Goal: Register for event/course

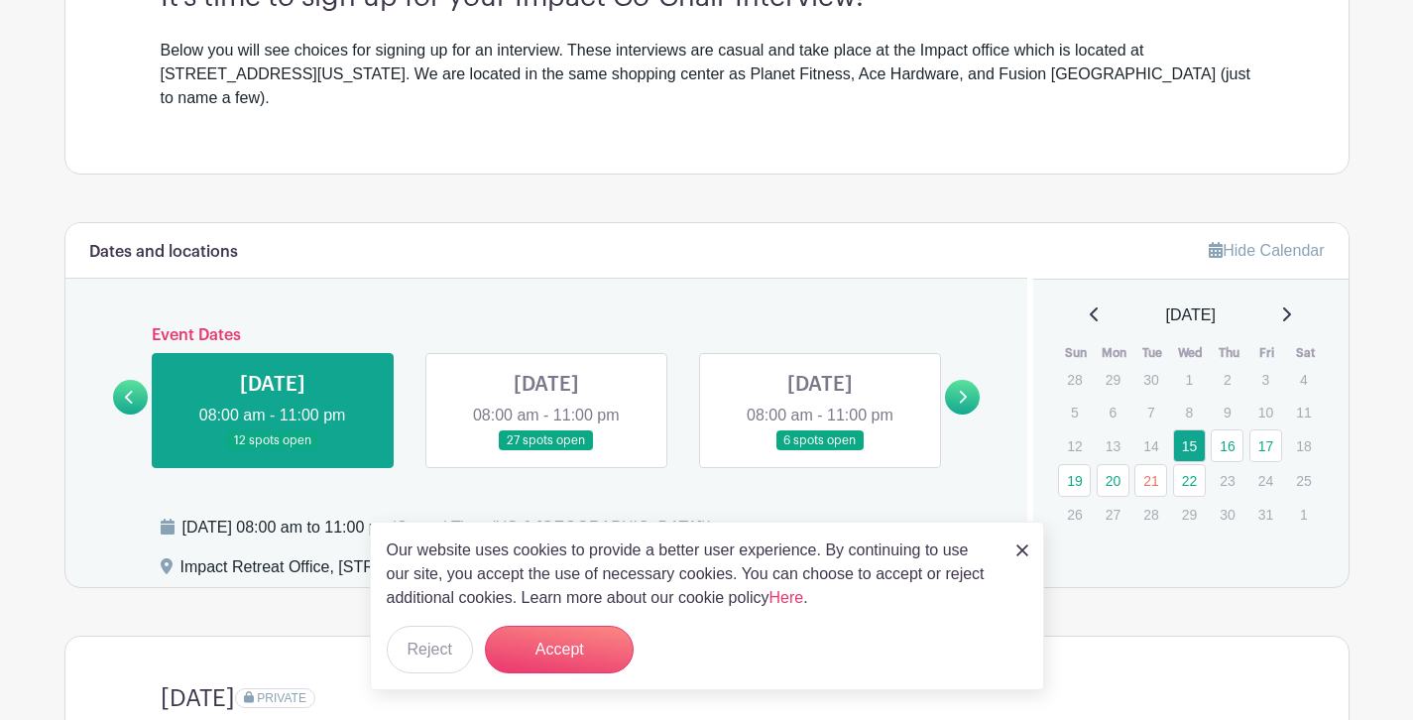
click at [1023, 551] on img at bounding box center [1022, 550] width 12 height 12
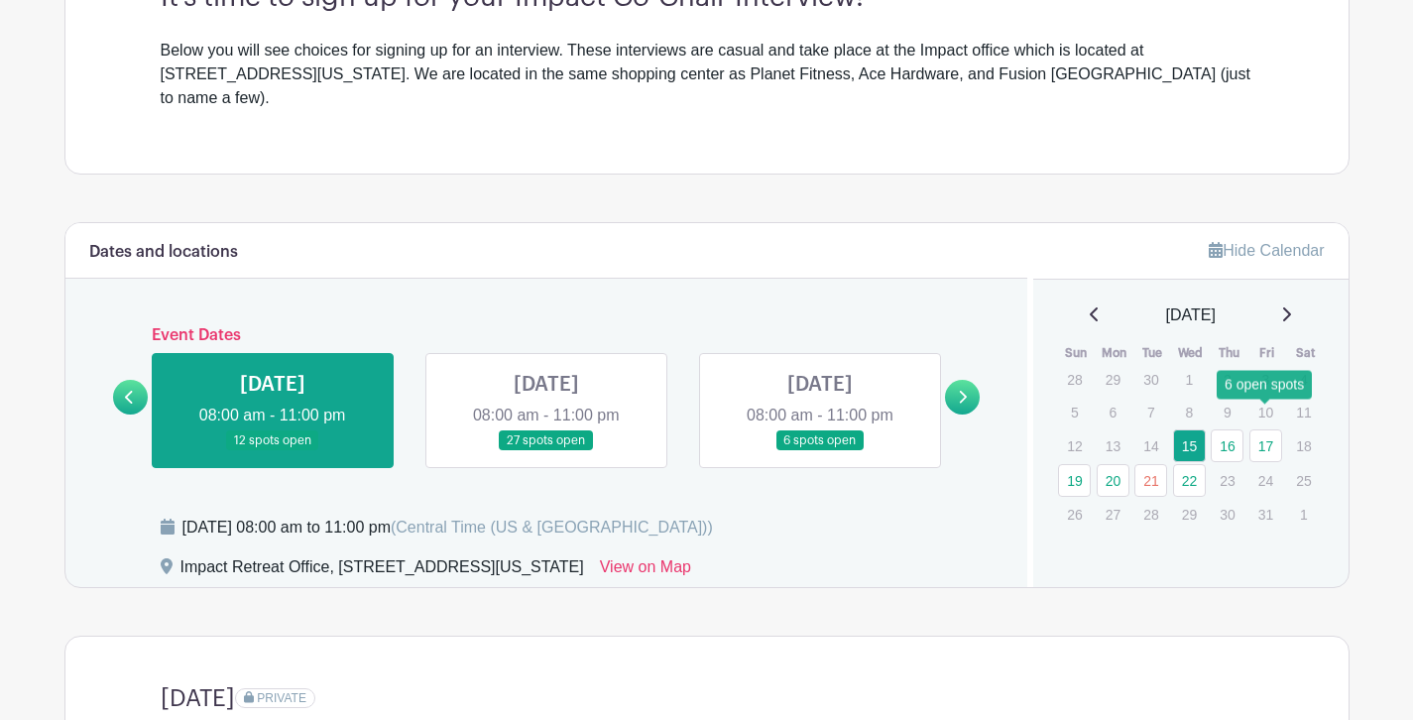
click at [1261, 429] on link "17" at bounding box center [1265, 445] width 33 height 33
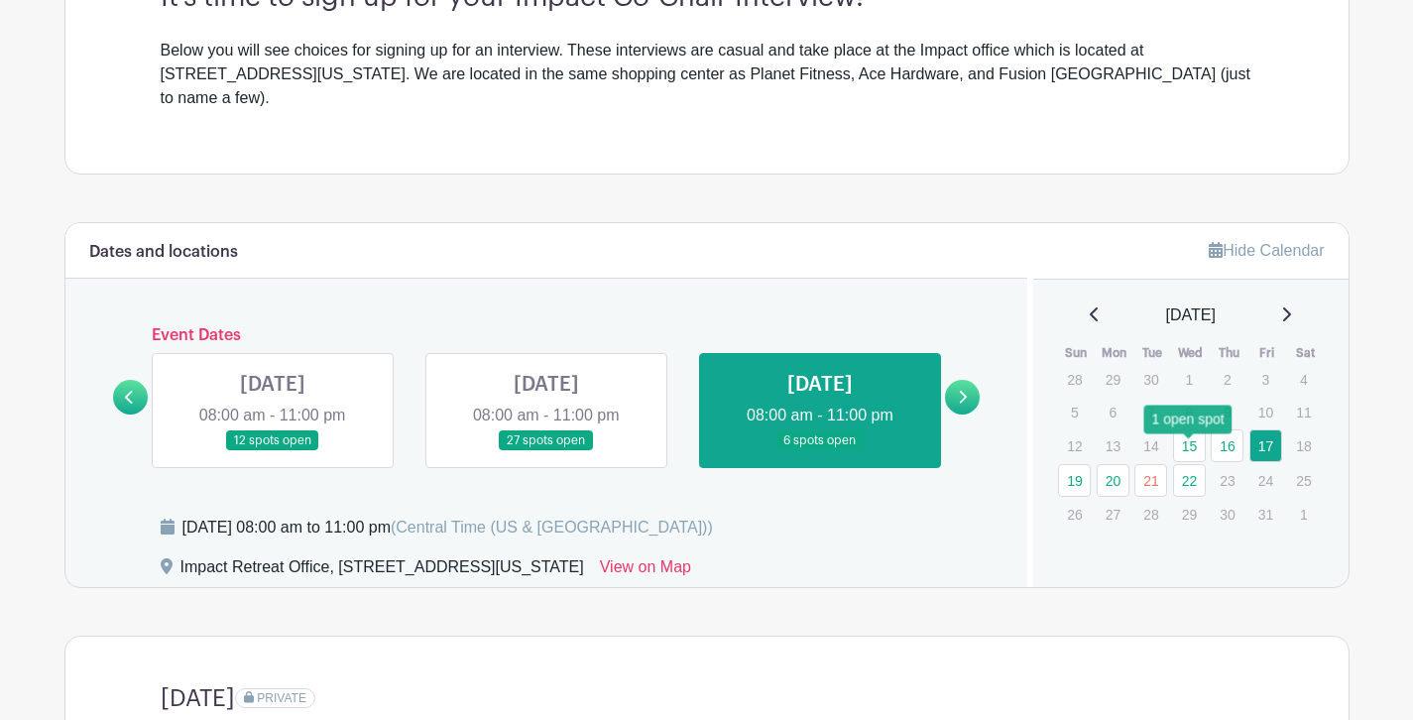
click at [1184, 464] on link "22" at bounding box center [1189, 480] width 33 height 33
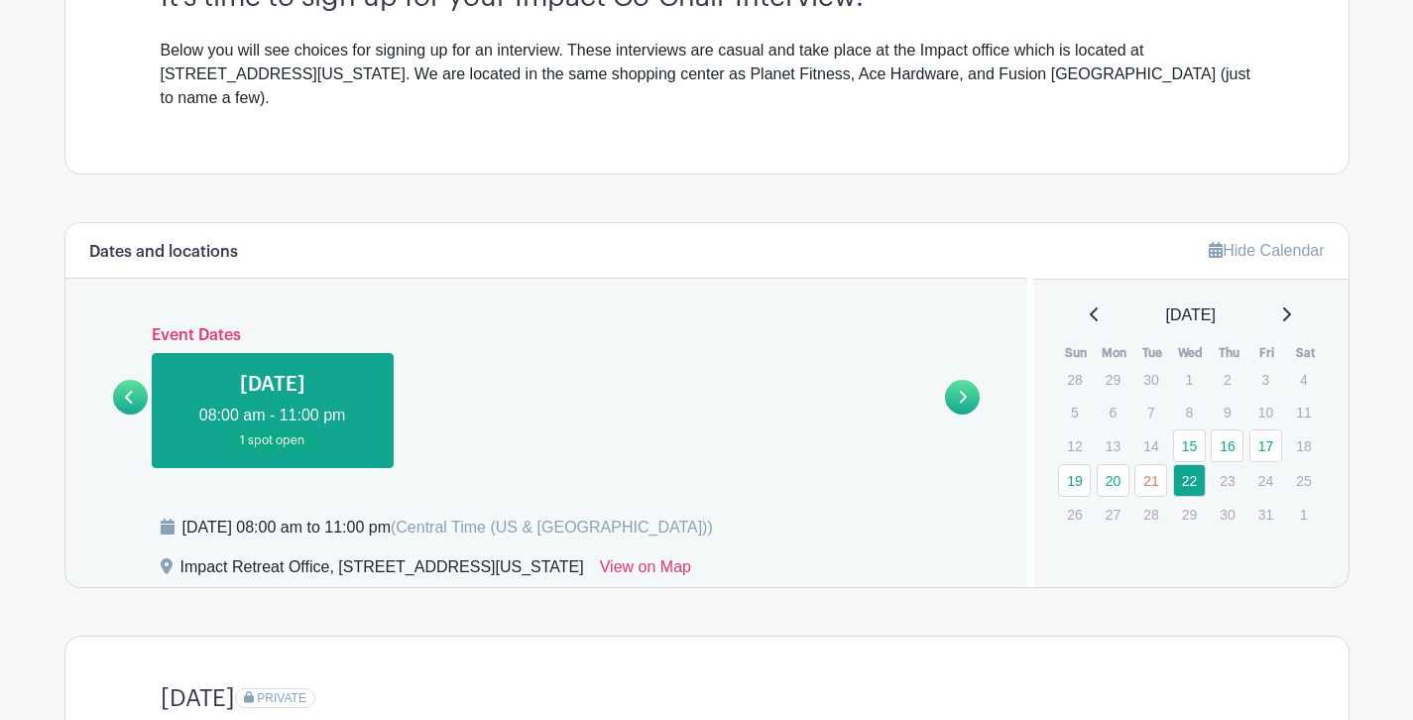
click at [273, 451] on link at bounding box center [273, 451] width 0 height 0
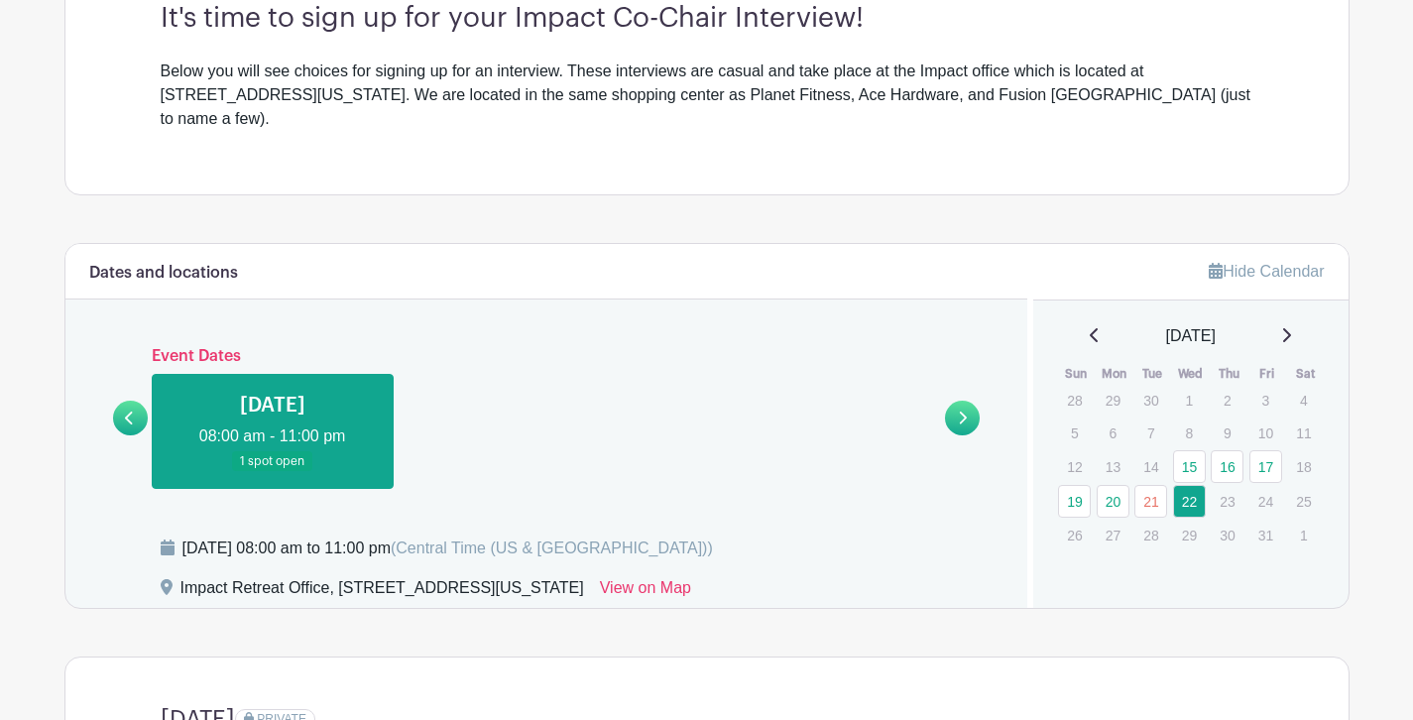
scroll to position [582, 0]
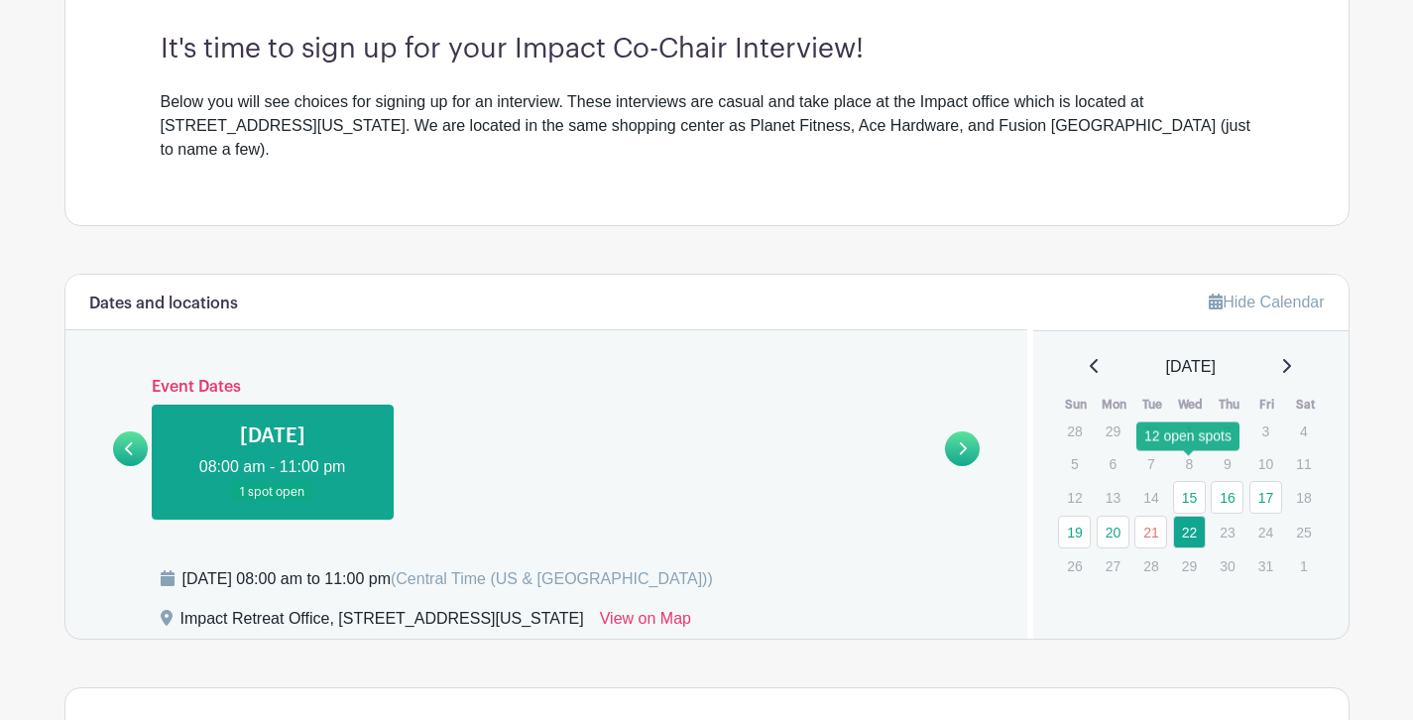
click at [1182, 481] on link "15" at bounding box center [1189, 497] width 33 height 33
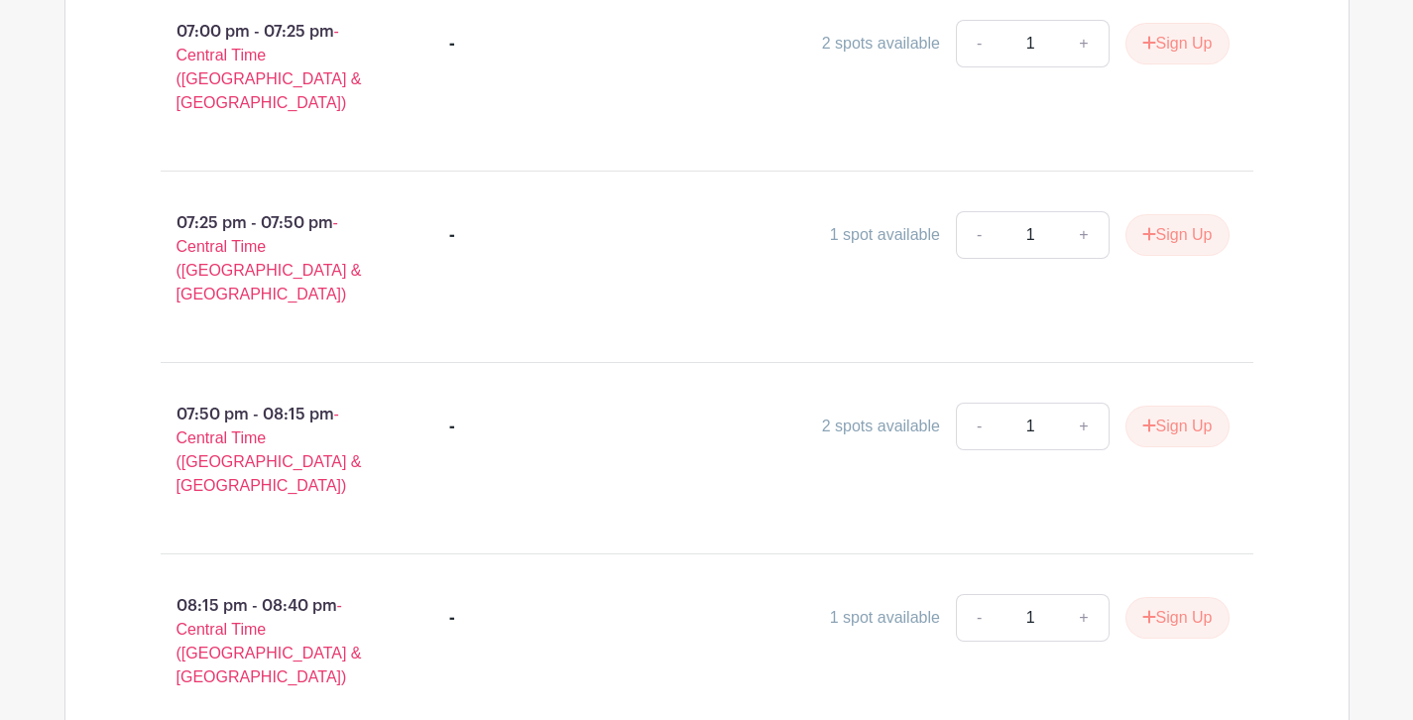
scroll to position [4027, 0]
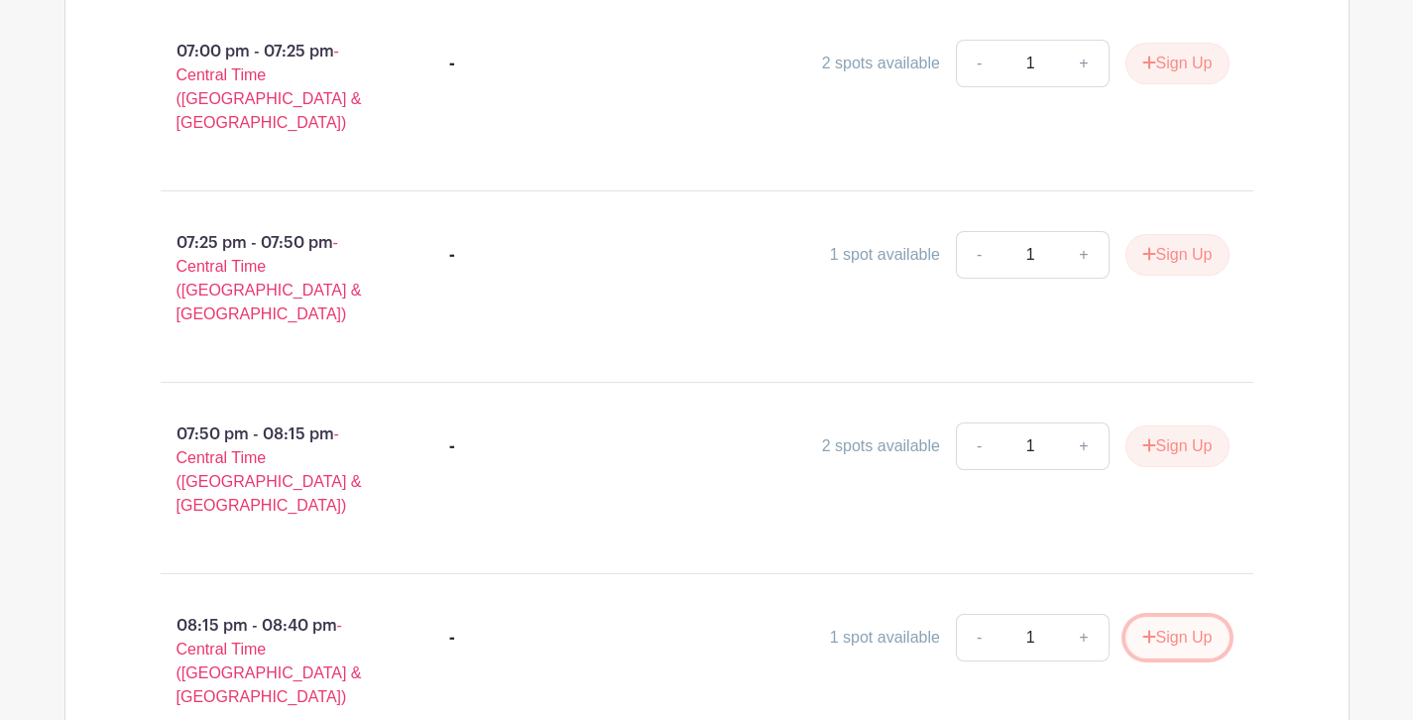
click at [1170, 617] on button "Sign Up" at bounding box center [1177, 638] width 104 height 42
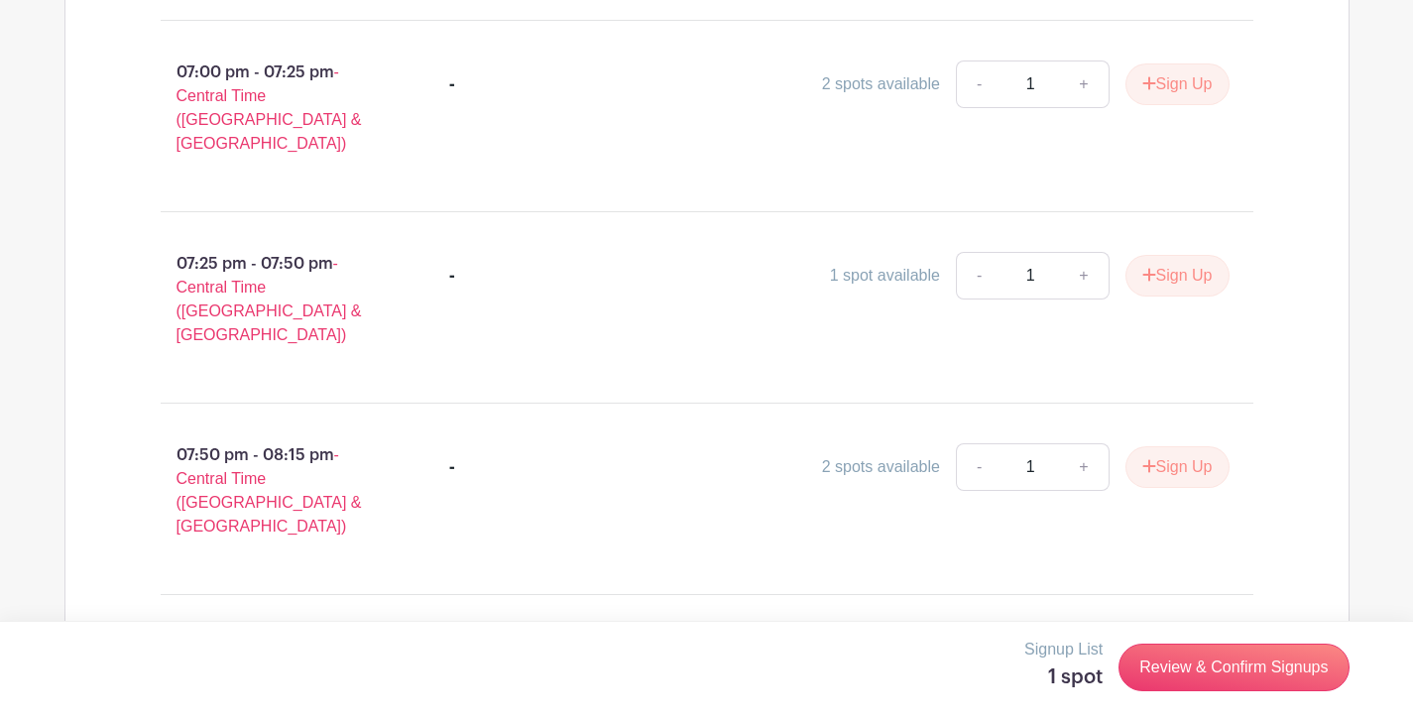
scroll to position [3824, 0]
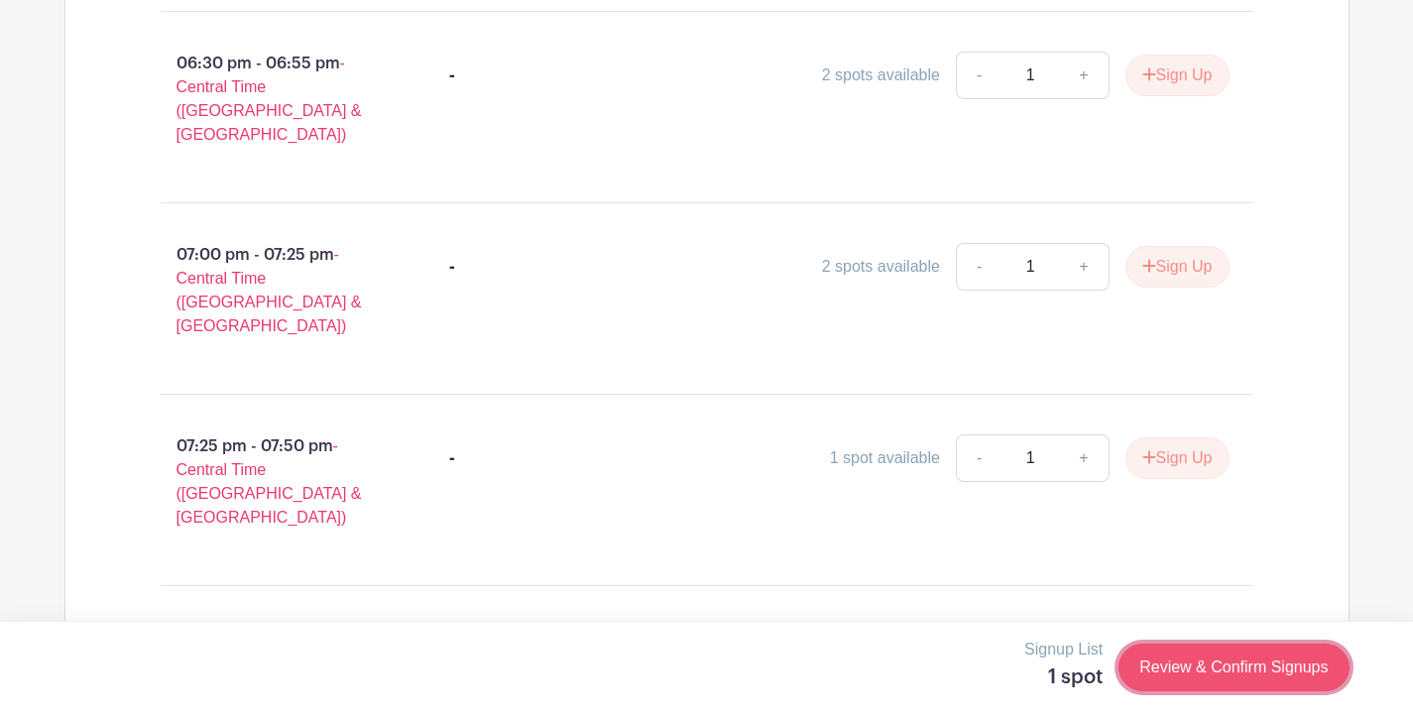
click at [1242, 661] on link "Review & Confirm Signups" at bounding box center [1233, 667] width 230 height 48
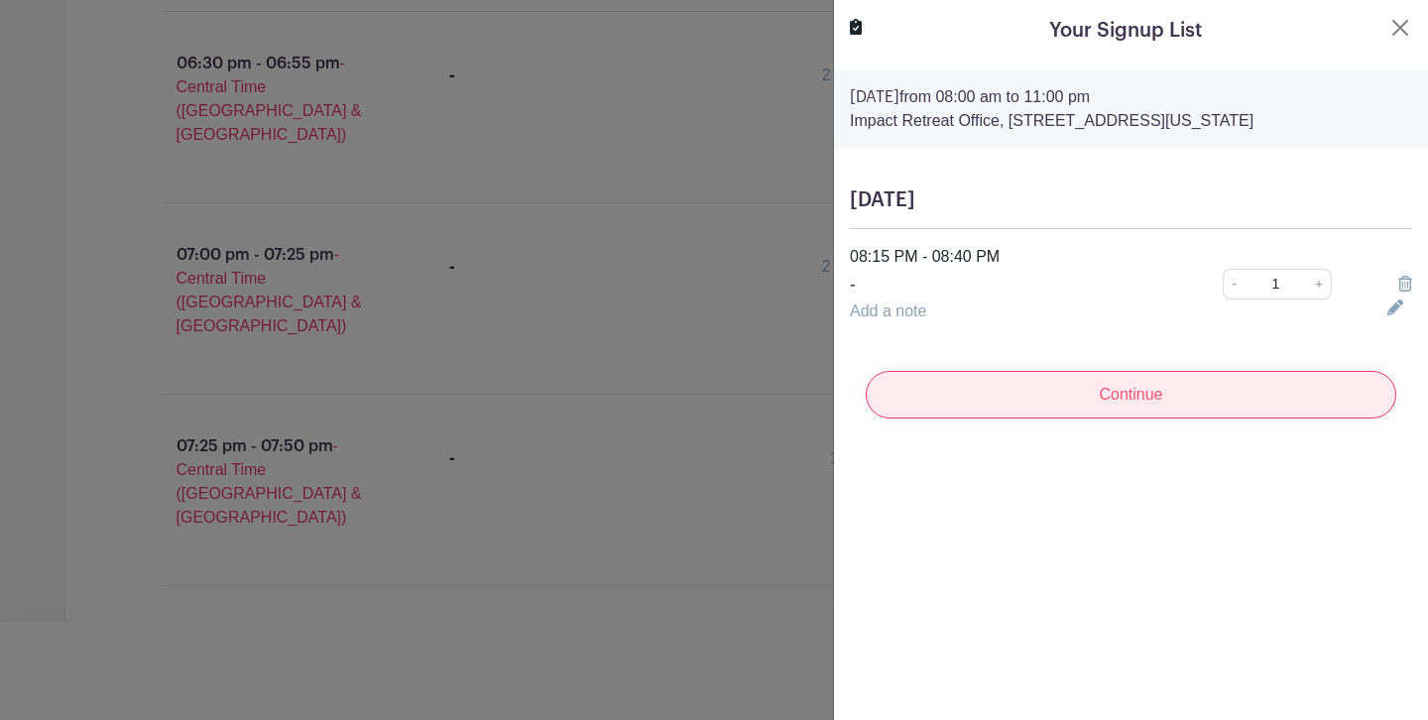
click at [1107, 398] on input "Continue" at bounding box center [1131, 395] width 530 height 48
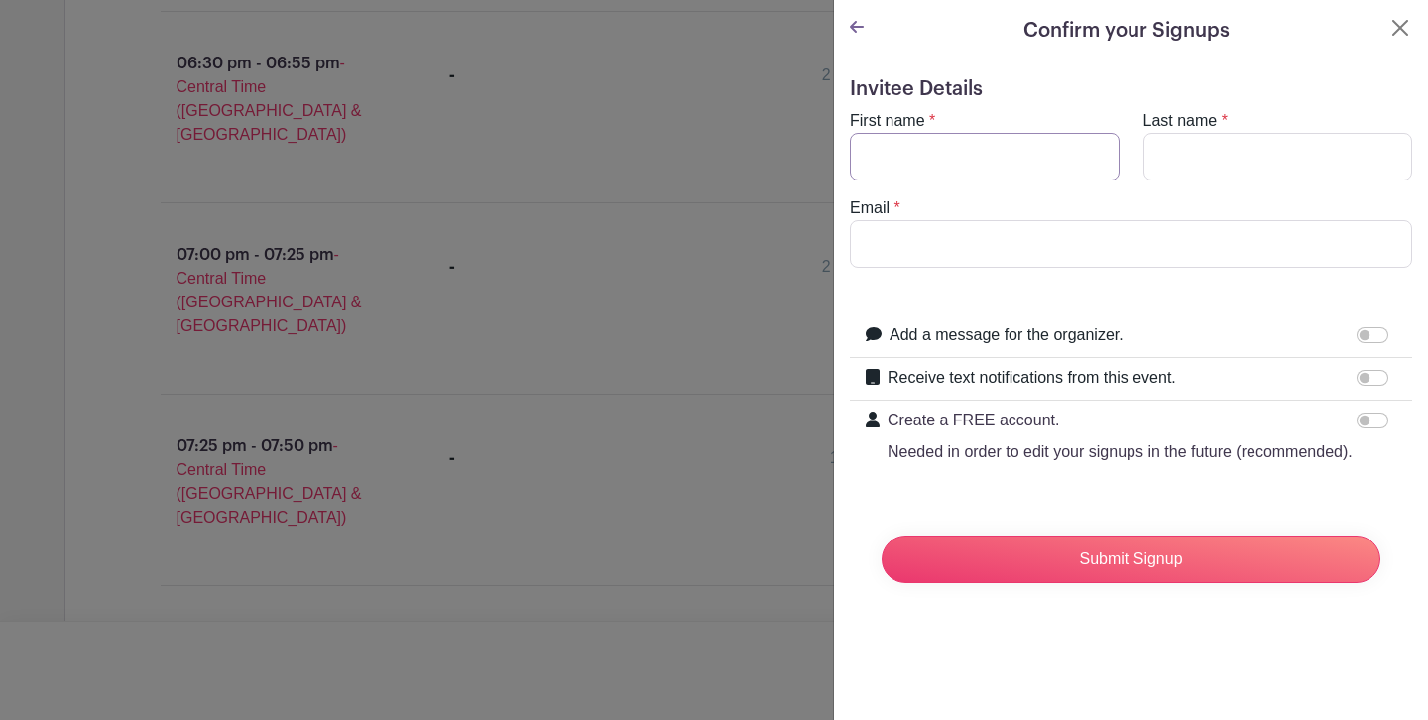
click at [971, 152] on input "First name" at bounding box center [985, 157] width 270 height 48
type input "Grant"
click at [1313, 148] on input "Last name" at bounding box center [1278, 157] width 270 height 48
type input "[PERSON_NAME]"
click at [1189, 248] on input "Email" at bounding box center [1131, 244] width 562 height 48
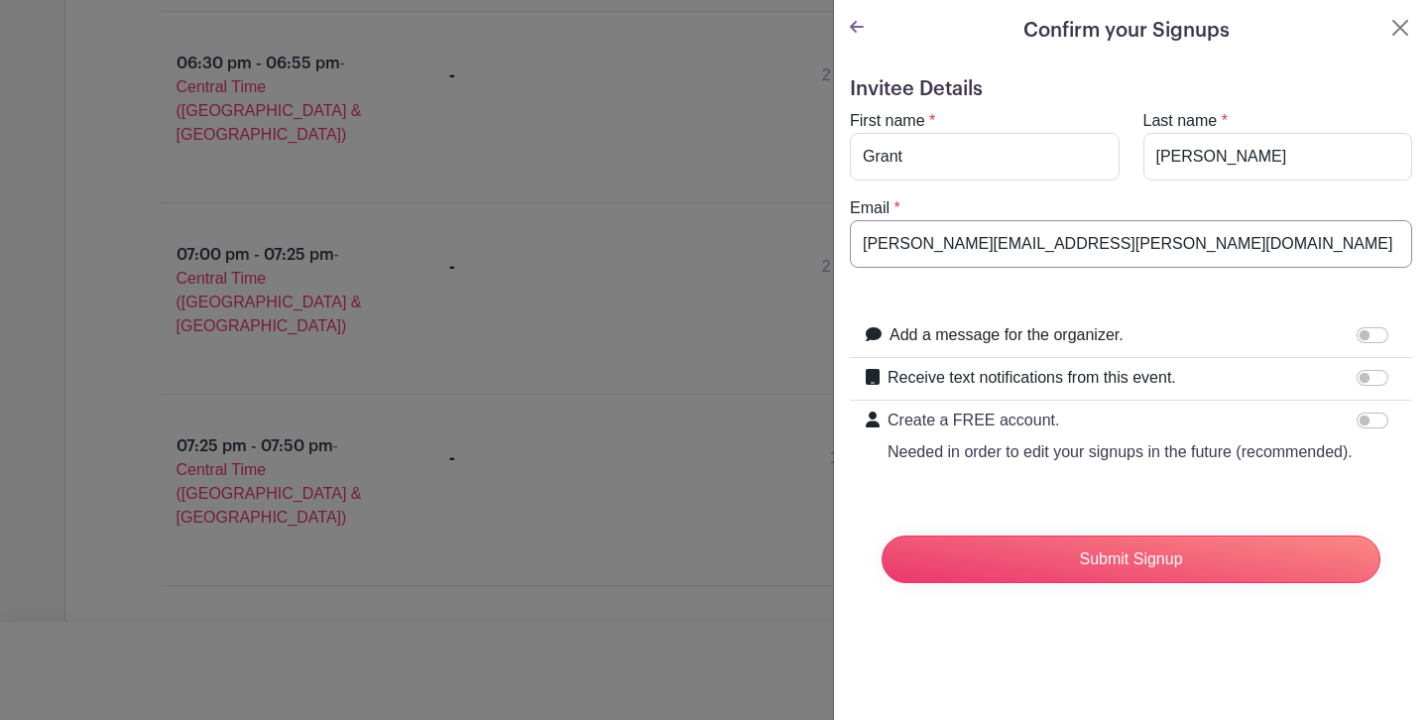
type input "[PERSON_NAME][EMAIL_ADDRESS][PERSON_NAME][DOMAIN_NAME]"
click at [1021, 303] on form "Invitee Details First name * [PERSON_NAME] Last name * [PERSON_NAME] Email * [P…" at bounding box center [1131, 338] width 562 height 522
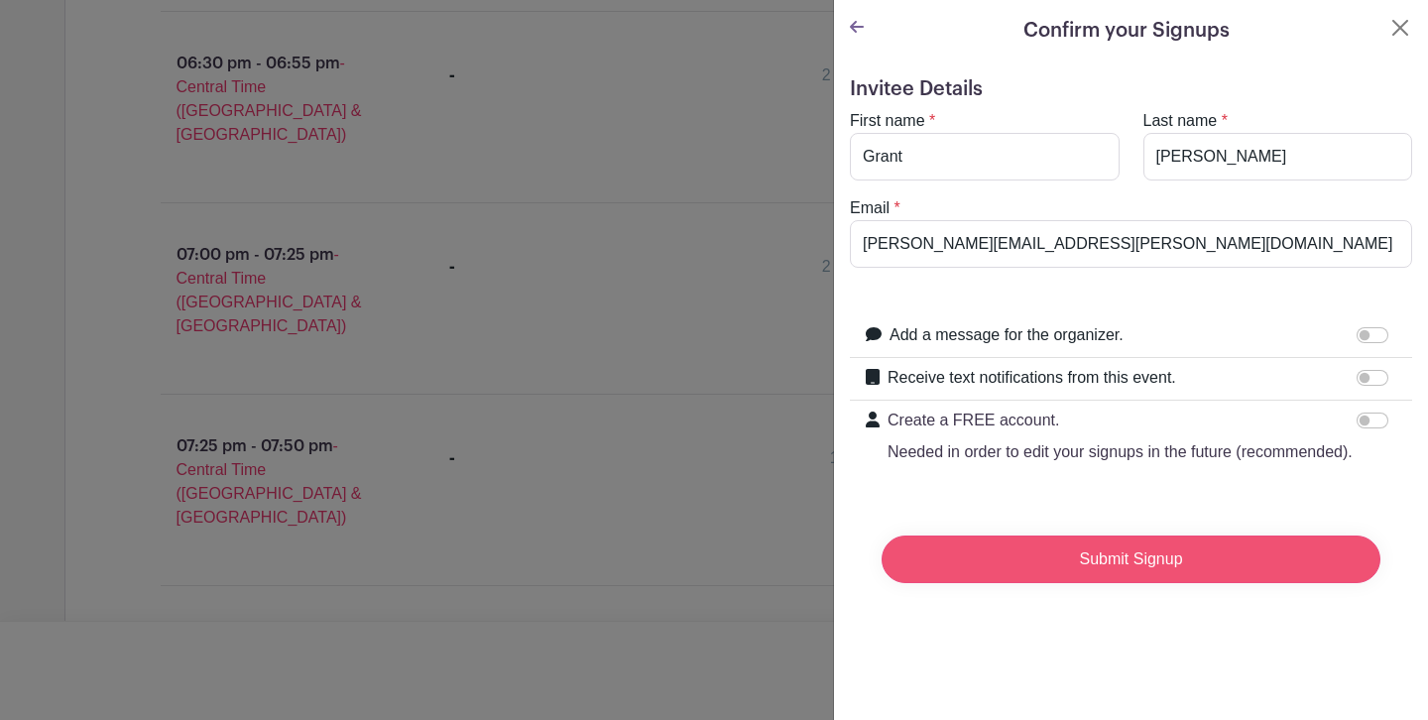
click at [1144, 583] on input "Submit Signup" at bounding box center [1130, 559] width 499 height 48
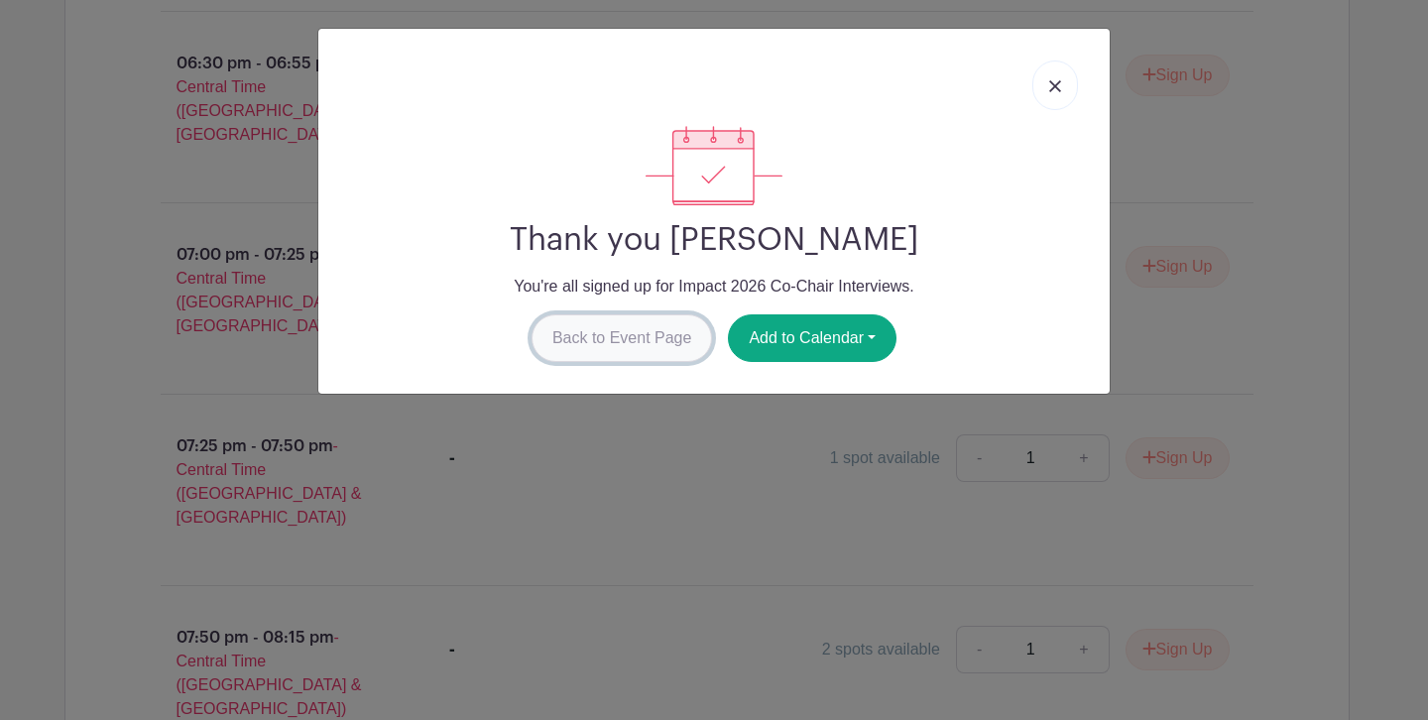
click at [668, 355] on link "Back to Event Page" at bounding box center [621, 338] width 181 height 48
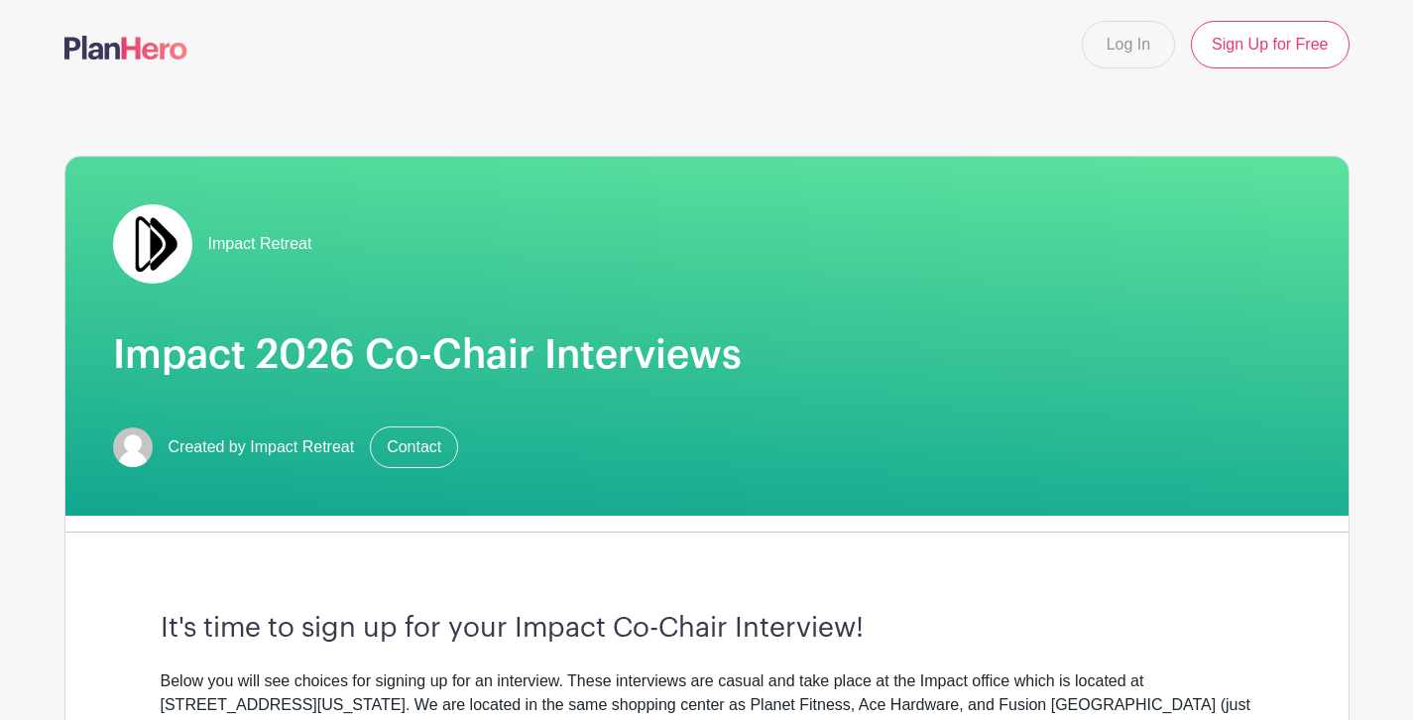
scroll to position [0, 0]
